Goal: Information Seeking & Learning: Check status

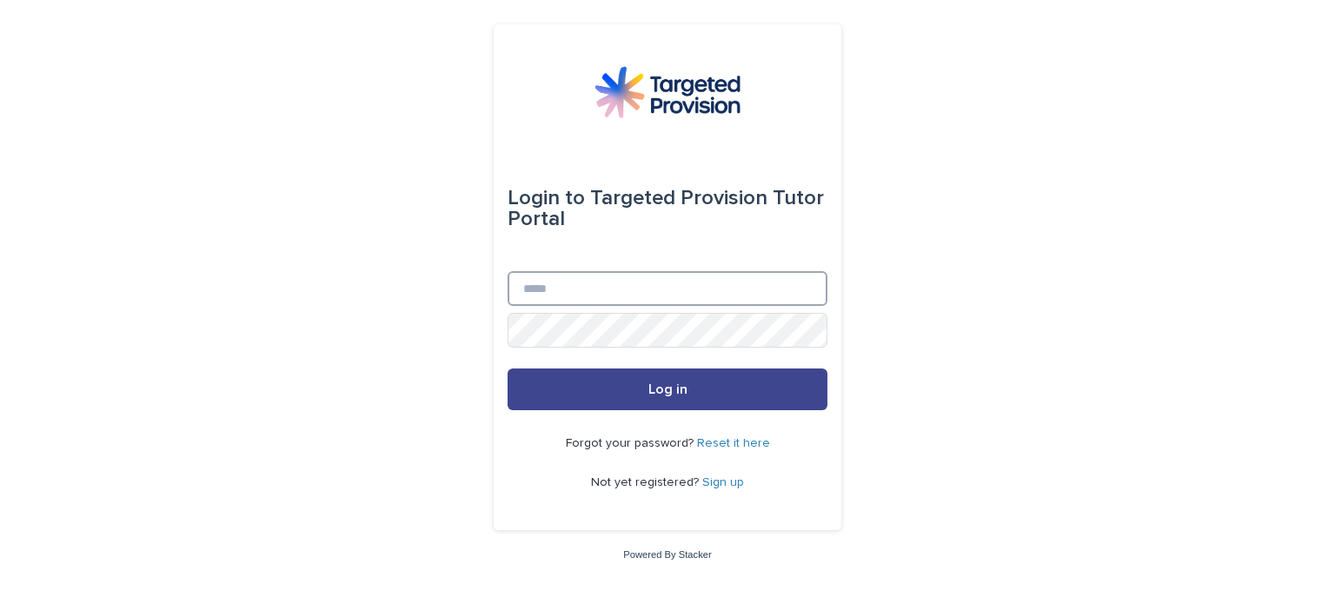
type input "**********"
click at [622, 383] on button "Log in" at bounding box center [667, 389] width 320 height 42
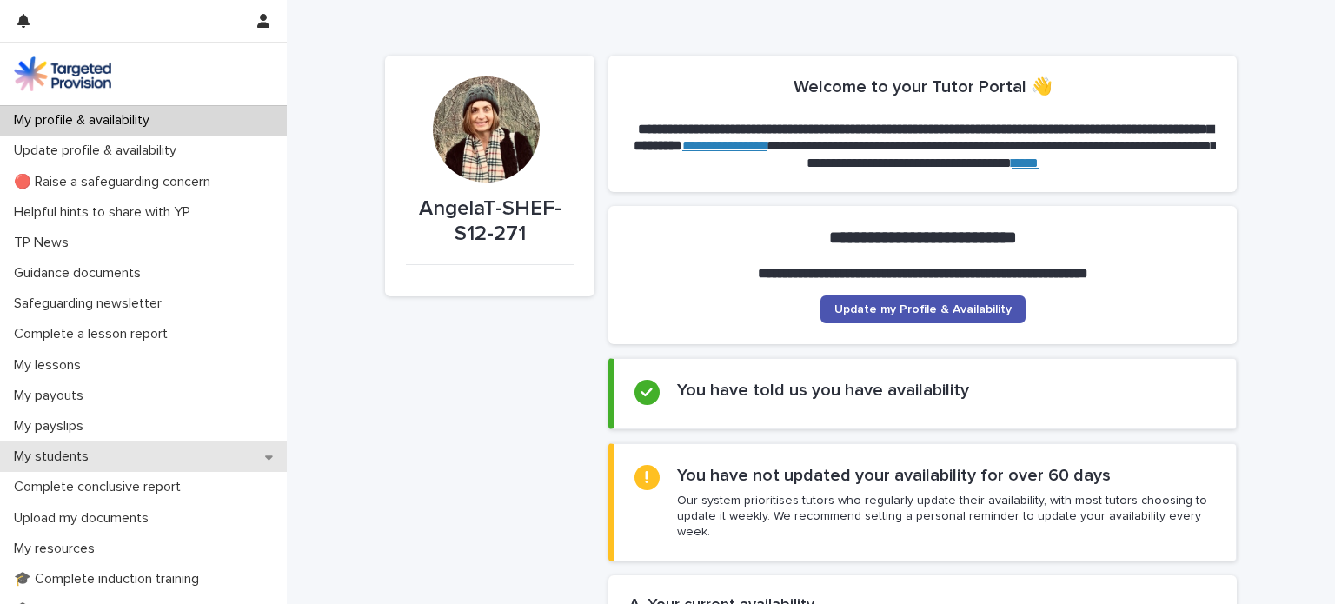
click at [45, 462] on p "My students" at bounding box center [55, 456] width 96 height 17
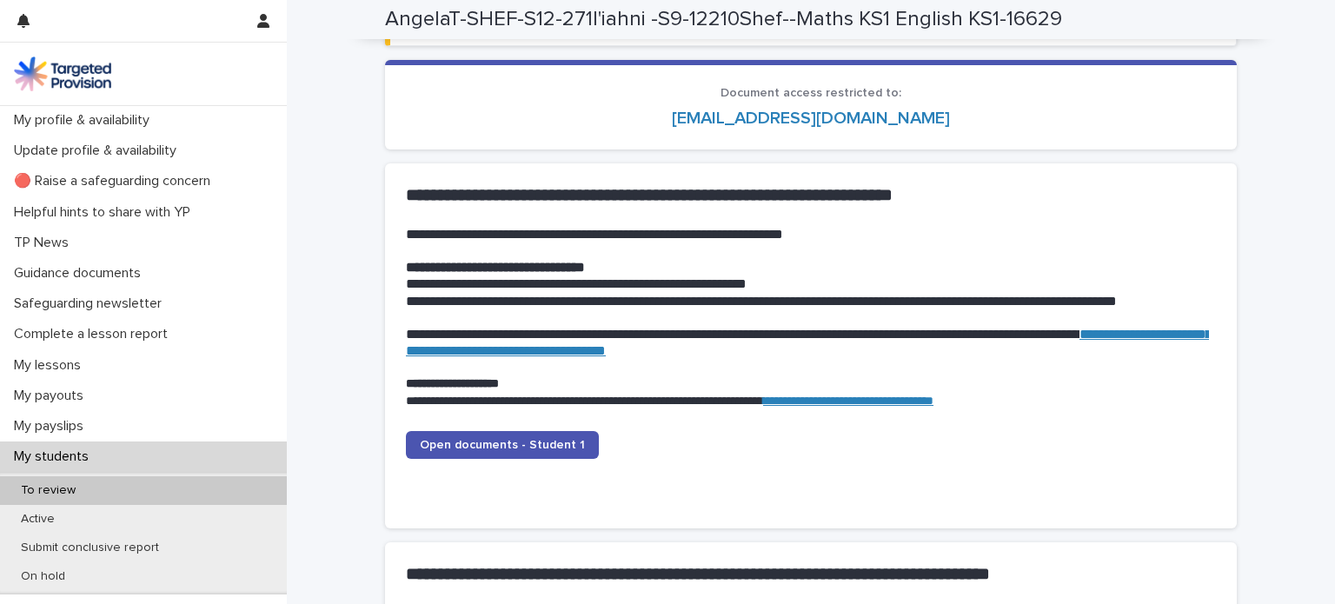
scroll to position [1808, 0]
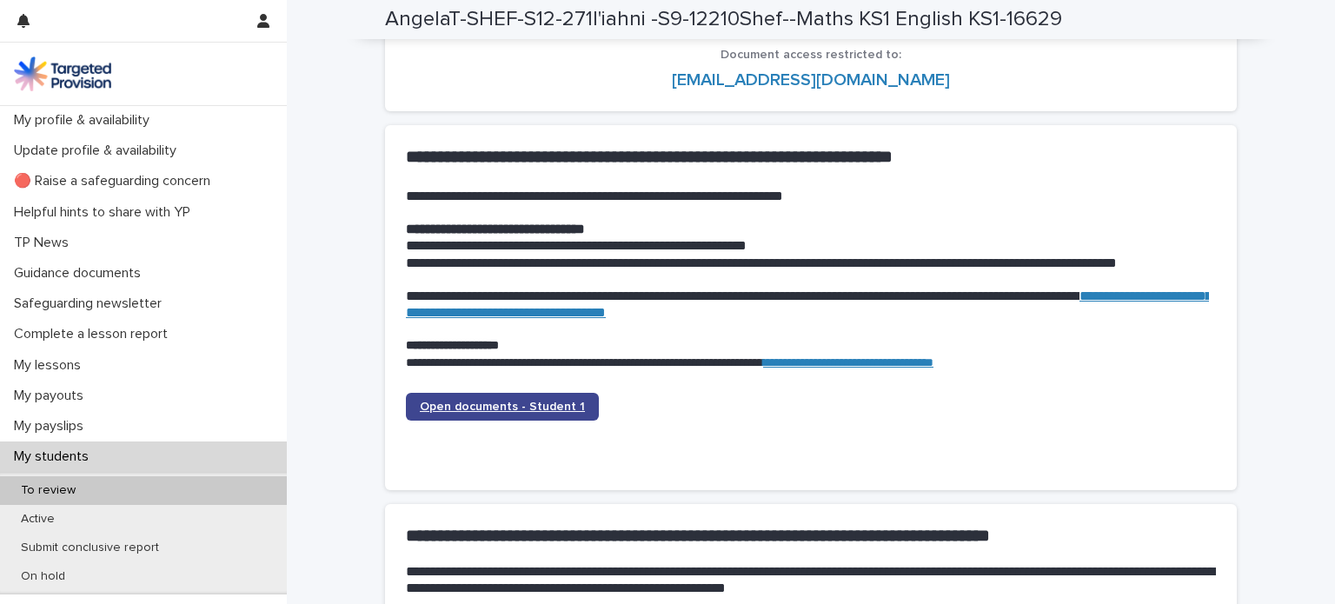
click at [501, 408] on span "Open documents - Student 1" at bounding box center [502, 407] width 165 height 12
click at [835, 424] on span at bounding box center [811, 414] width 256 height 42
click at [504, 410] on span "Open documents - Student 1" at bounding box center [502, 407] width 165 height 12
click at [906, 423] on span at bounding box center [811, 414] width 256 height 42
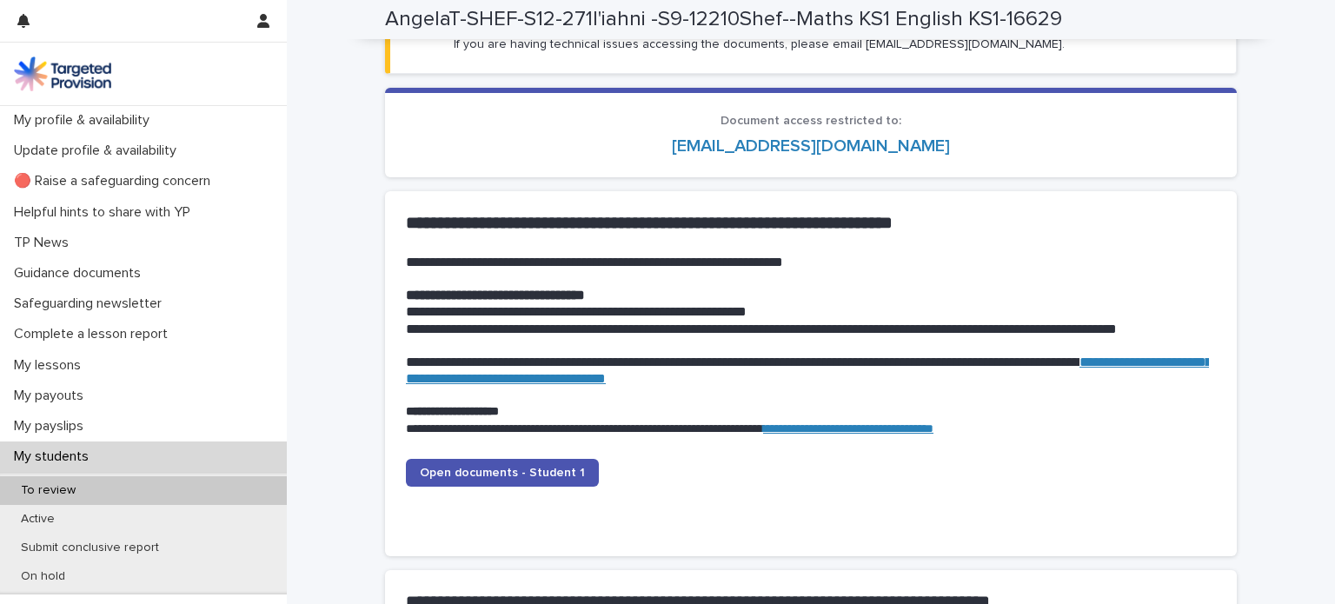
scroll to position [1728, 0]
